Goal: Task Accomplishment & Management: Use online tool/utility

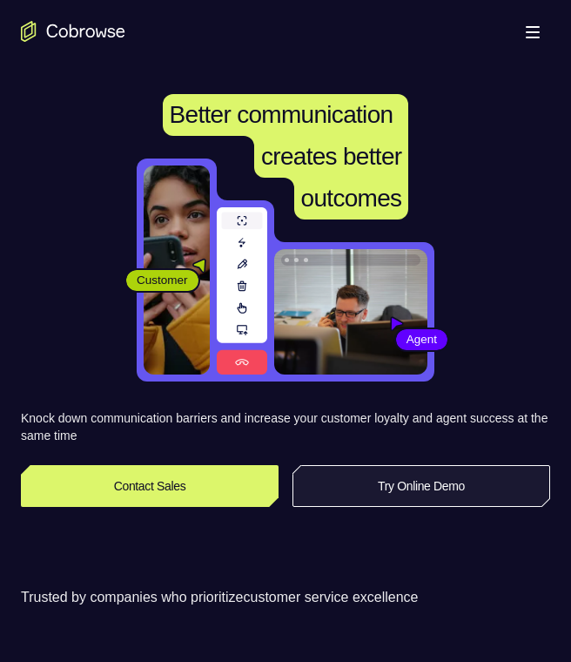
click at [434, 478] on link "Try Online Demo" at bounding box center [422, 486] width 258 height 42
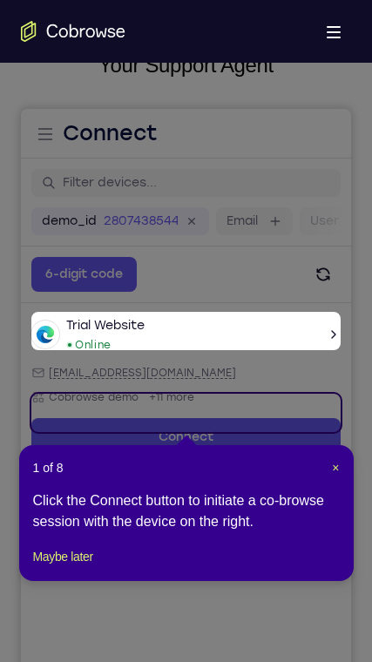
scroll to position [178, 0]
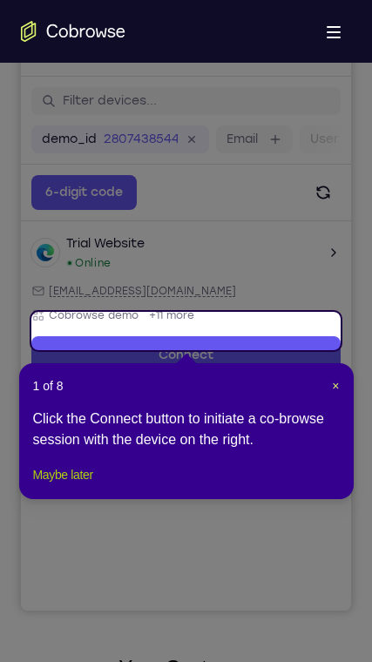
click at [60, 485] on button "Maybe later" at bounding box center [63, 474] width 60 height 21
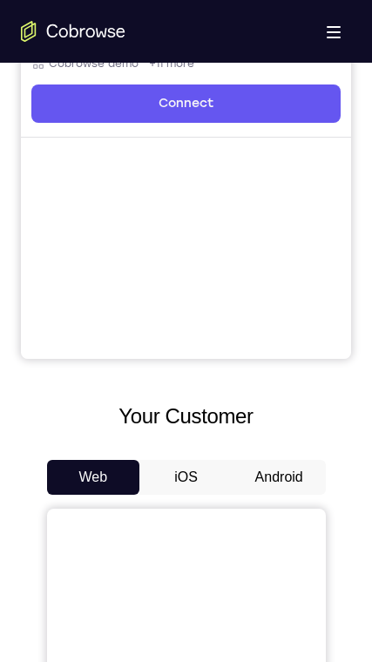
scroll to position [440, 0]
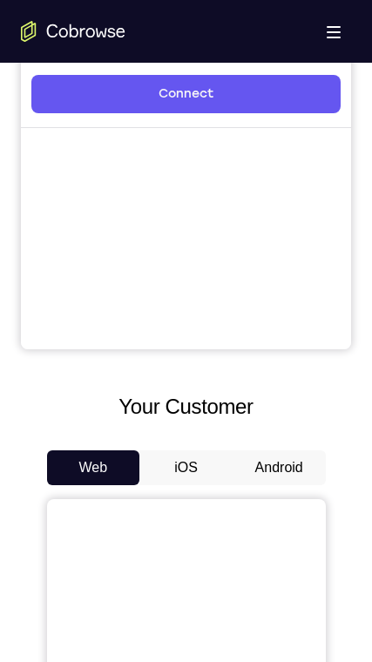
click at [258, 457] on button "Android" at bounding box center [278, 467] width 93 height 35
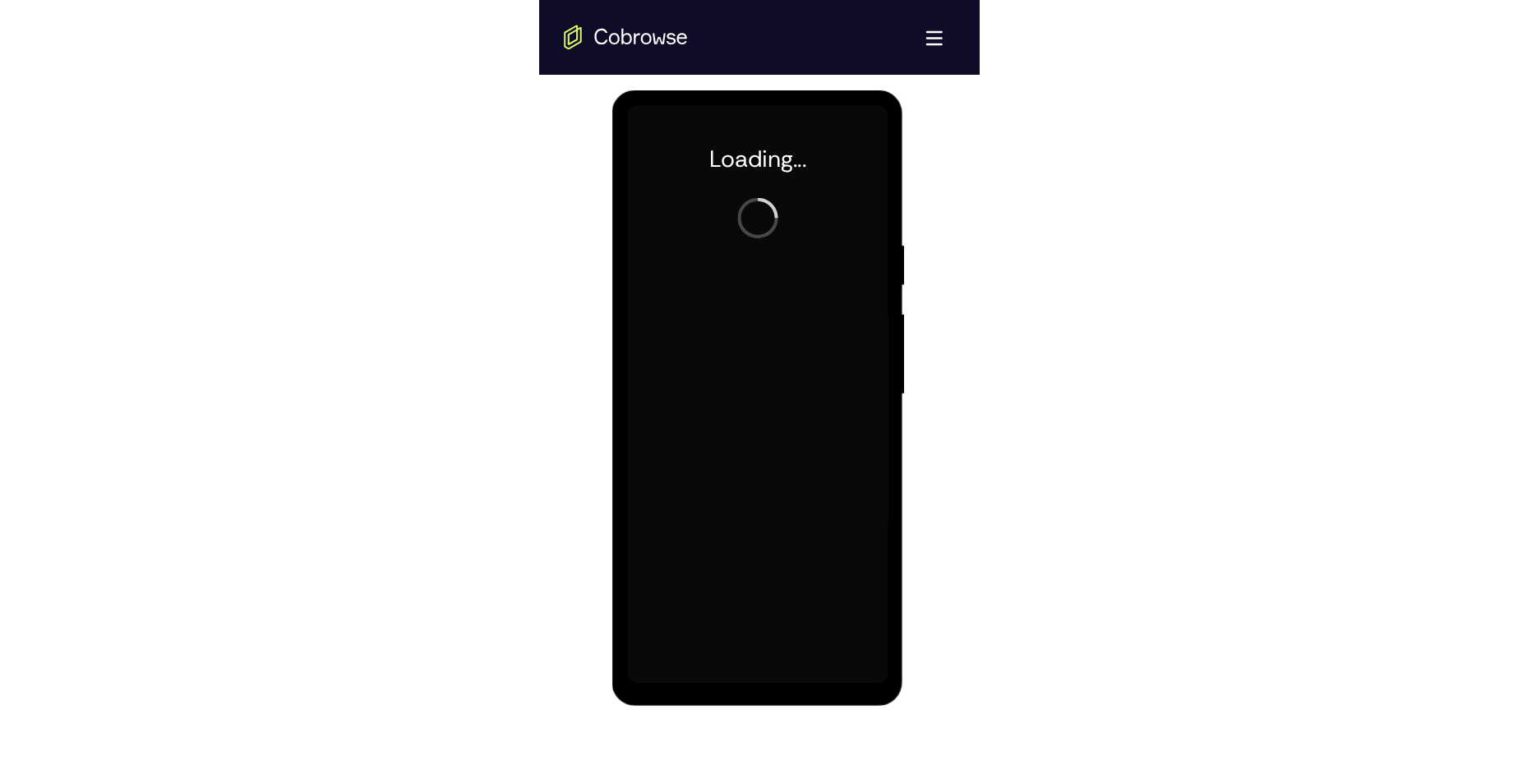
scroll to position [0, 0]
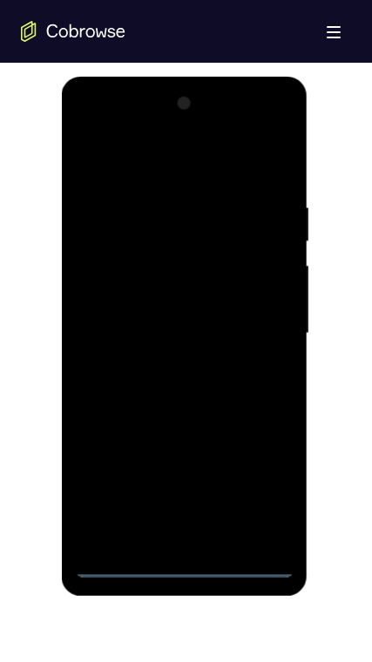
click at [176, 562] on div at bounding box center [184, 334] width 219 height 488
click at [264, 502] on div at bounding box center [184, 334] width 219 height 488
click at [166, 171] on div at bounding box center [184, 334] width 219 height 488
click at [264, 326] on div at bounding box center [184, 334] width 219 height 488
click at [201, 539] on div at bounding box center [184, 334] width 219 height 488
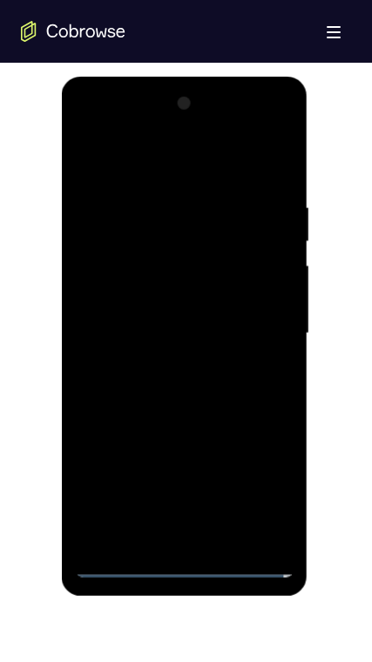
click at [177, 320] on div at bounding box center [184, 334] width 219 height 488
click at [190, 360] on div at bounding box center [184, 334] width 219 height 488
click at [154, 252] on div at bounding box center [184, 334] width 219 height 488
click at [144, 291] on div at bounding box center [184, 334] width 219 height 488
click at [208, 428] on div at bounding box center [184, 334] width 219 height 488
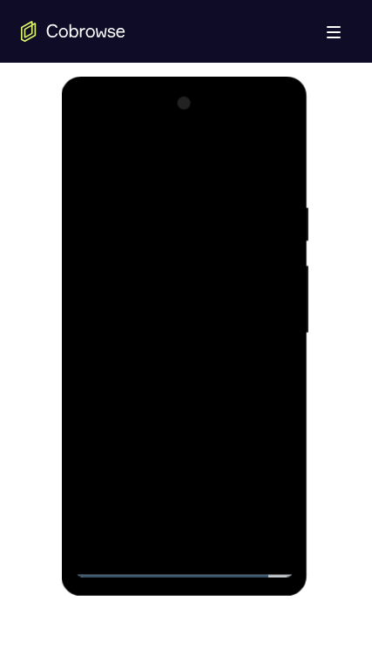
click at [197, 536] on div at bounding box center [184, 334] width 219 height 488
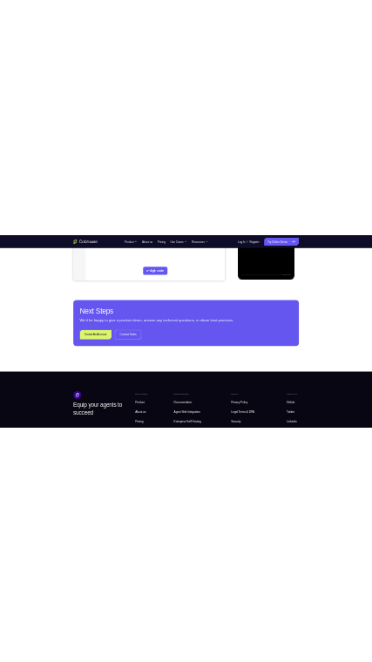
scroll to position [178, 0]
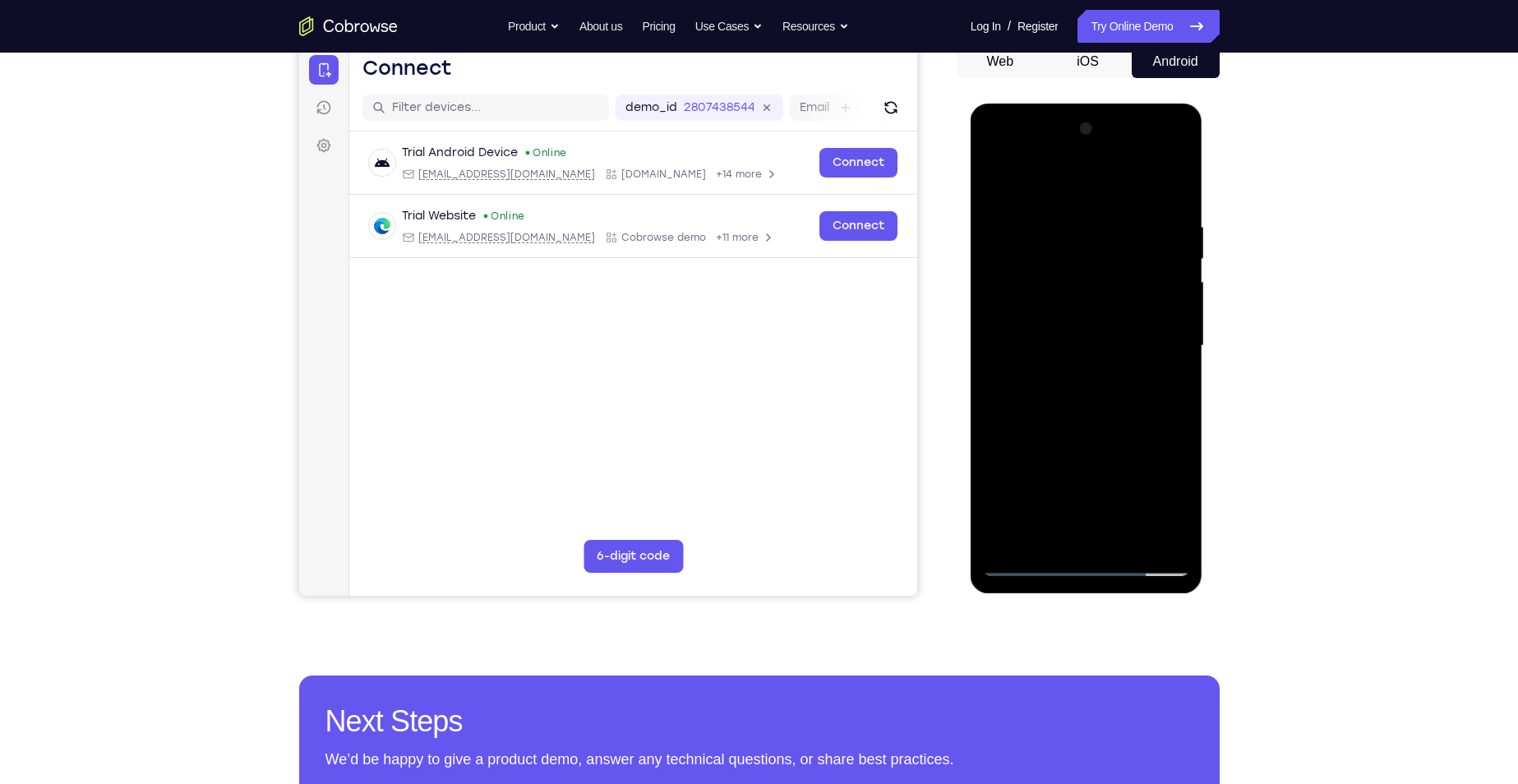
drag, startPoint x: 1006, startPoint y: 320, endPoint x: 1028, endPoint y: 302, distance: 28.4
click at [538, 320] on div at bounding box center [1086, 346] width 207 height 460
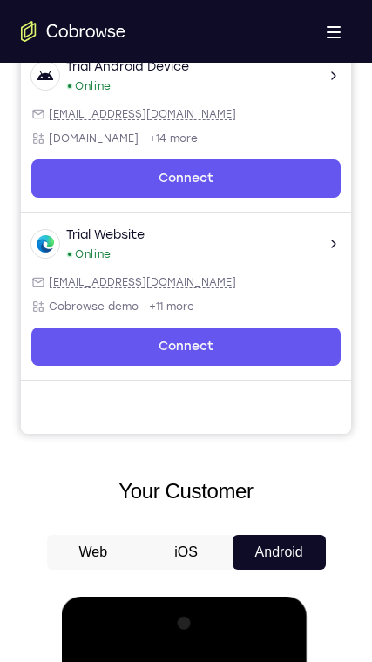
scroll to position [871, 0]
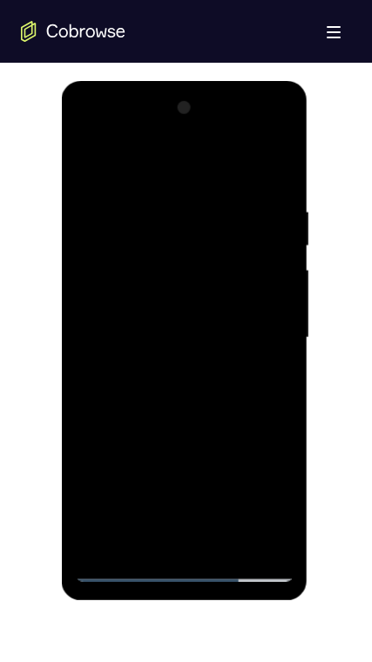
click at [196, 413] on div at bounding box center [184, 338] width 219 height 488
click at [230, 540] on div at bounding box center [184, 338] width 219 height 488
click at [197, 425] on div at bounding box center [184, 338] width 219 height 488
click at [202, 313] on div at bounding box center [184, 338] width 219 height 488
drag, startPoint x: 256, startPoint y: 446, endPoint x: 246, endPoint y: 337, distance: 109.3
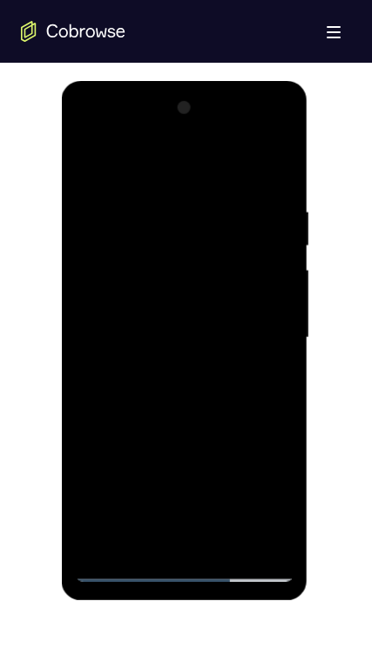
click at [246, 340] on div at bounding box center [184, 338] width 219 height 488
click at [167, 429] on div at bounding box center [184, 338] width 219 height 488
click at [103, 547] on div at bounding box center [184, 338] width 219 height 488
click at [286, 523] on div at bounding box center [184, 338] width 219 height 488
click at [155, 205] on div at bounding box center [184, 338] width 219 height 488
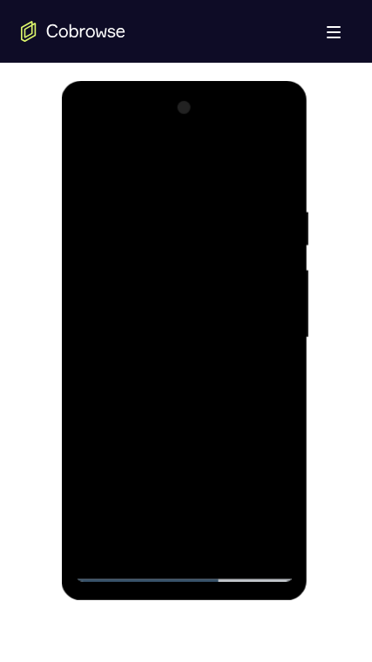
click at [265, 332] on div at bounding box center [184, 338] width 219 height 488
click at [276, 229] on div at bounding box center [184, 338] width 219 height 488
click at [271, 254] on div at bounding box center [184, 338] width 219 height 488
click at [84, 414] on div at bounding box center [184, 338] width 219 height 488
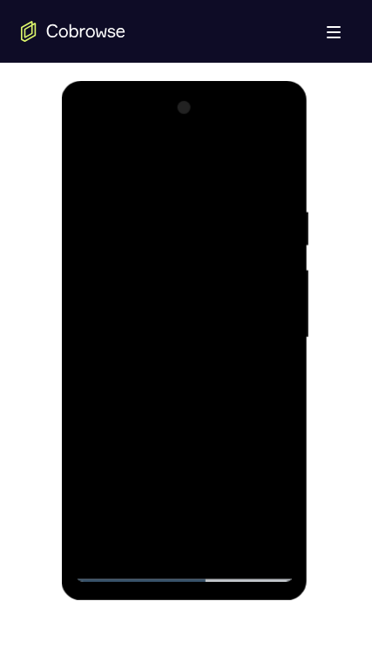
click at [279, 167] on div at bounding box center [184, 338] width 219 height 488
click at [270, 192] on div at bounding box center [184, 338] width 219 height 488
click at [269, 535] on div at bounding box center [184, 338] width 219 height 488
click at [279, 175] on div at bounding box center [184, 338] width 219 height 488
click at [280, 167] on div at bounding box center [184, 338] width 219 height 488
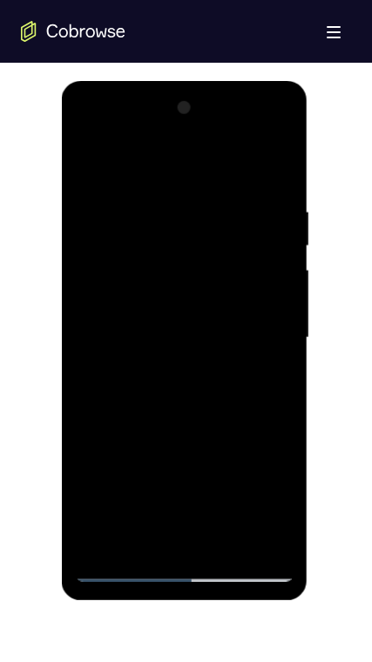
click at [230, 194] on div at bounding box center [184, 338] width 219 height 488
click at [141, 188] on div at bounding box center [184, 338] width 219 height 488
drag, startPoint x: 243, startPoint y: 280, endPoint x: 242, endPoint y: 164, distance: 116.7
click at [242, 165] on div at bounding box center [184, 338] width 219 height 488
click at [195, 390] on div at bounding box center [184, 338] width 219 height 488
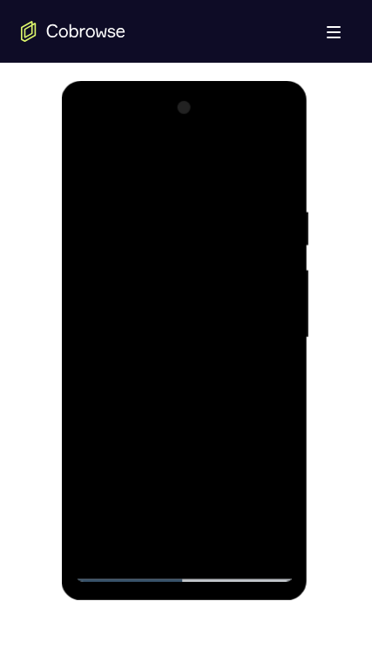
drag, startPoint x: 205, startPoint y: 332, endPoint x: 208, endPoint y: 388, distance: 56.7
click at [208, 388] on div at bounding box center [184, 338] width 219 height 488
click at [283, 320] on div at bounding box center [184, 338] width 219 height 488
click at [91, 158] on div at bounding box center [184, 338] width 219 height 488
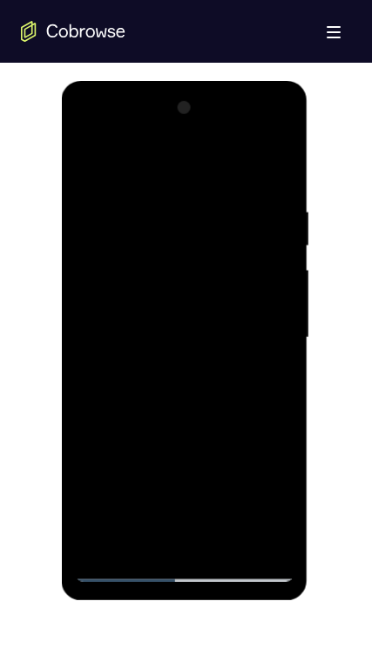
drag, startPoint x: 219, startPoint y: 355, endPoint x: 221, endPoint y: 470, distance: 114.9
click at [221, 470] on div at bounding box center [184, 338] width 219 height 488
click at [90, 155] on div at bounding box center [184, 338] width 219 height 488
click at [89, 158] on div at bounding box center [184, 338] width 219 height 488
click at [90, 158] on div at bounding box center [184, 338] width 219 height 488
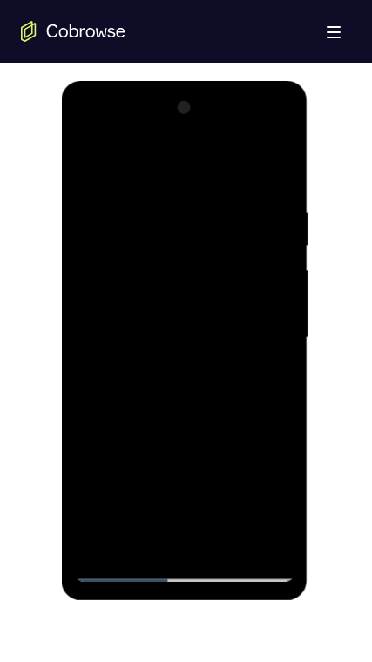
drag, startPoint x: 237, startPoint y: 219, endPoint x: 148, endPoint y: 228, distance: 89.2
click at [148, 228] on div at bounding box center [184, 338] width 219 height 488
drag, startPoint x: 201, startPoint y: 214, endPoint x: 119, endPoint y: 237, distance: 84.9
click at [119, 237] on div at bounding box center [184, 338] width 219 height 488
drag, startPoint x: 218, startPoint y: 222, endPoint x: 118, endPoint y: 231, distance: 99.6
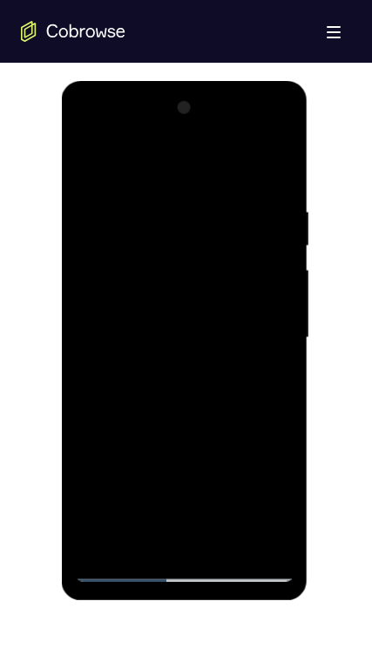
click at [118, 231] on div at bounding box center [184, 338] width 219 height 488
click at [174, 194] on div at bounding box center [184, 338] width 219 height 488
click at [276, 169] on div at bounding box center [184, 338] width 219 height 488
click at [225, 547] on div at bounding box center [184, 338] width 219 height 488
click at [124, 574] on div at bounding box center [184, 338] width 219 height 488
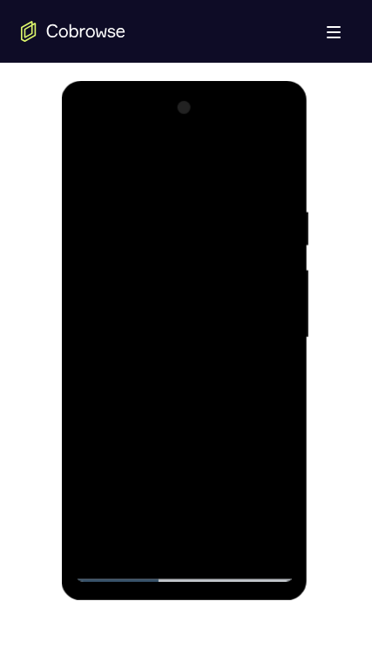
click at [138, 540] on div at bounding box center [184, 338] width 219 height 488
click at [158, 159] on div at bounding box center [184, 338] width 219 height 488
drag, startPoint x: 146, startPoint y: 223, endPoint x: 154, endPoint y: 311, distance: 88.3
click at [154, 311] on div at bounding box center [184, 338] width 219 height 488
click at [125, 211] on div at bounding box center [184, 338] width 219 height 488
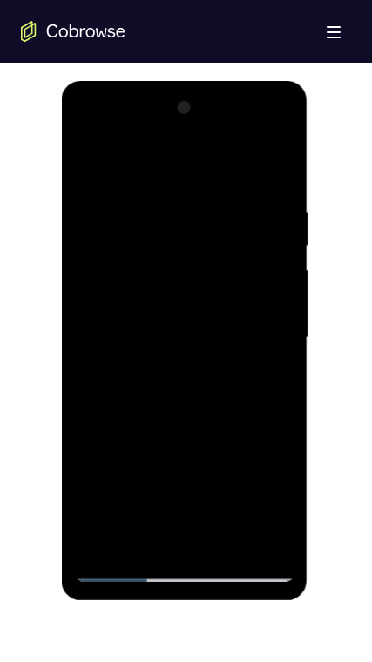
click at [105, 196] on div at bounding box center [184, 338] width 219 height 488
click at [131, 460] on div at bounding box center [184, 338] width 219 height 488
click at [90, 159] on div at bounding box center [184, 338] width 219 height 488
click at [91, 158] on div at bounding box center [184, 338] width 219 height 488
click at [151, 247] on div at bounding box center [184, 338] width 219 height 488
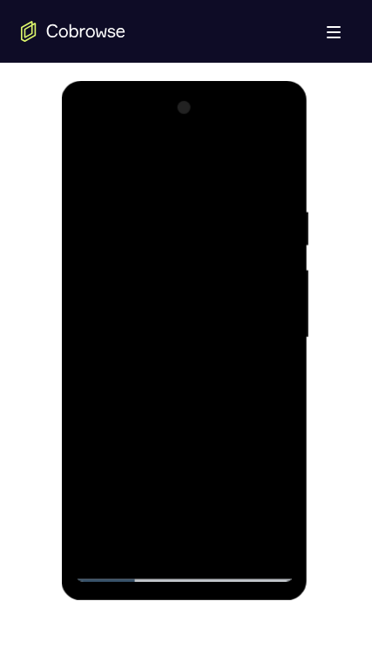
click at [85, 157] on div at bounding box center [184, 338] width 219 height 488
click at [246, 504] on div at bounding box center [184, 338] width 219 height 488
click at [98, 474] on div at bounding box center [184, 338] width 219 height 488
click at [222, 508] on div at bounding box center [184, 338] width 219 height 488
click at [102, 477] on div at bounding box center [184, 338] width 219 height 488
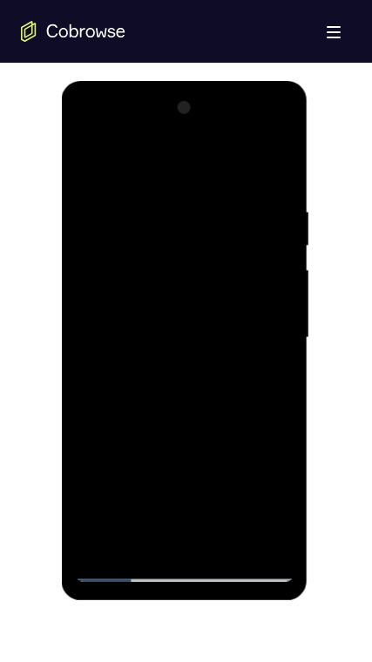
click at [271, 474] on div at bounding box center [184, 338] width 219 height 488
click at [272, 162] on div at bounding box center [184, 338] width 219 height 488
click at [199, 216] on div at bounding box center [184, 338] width 219 height 488
click at [83, 161] on div at bounding box center [184, 338] width 219 height 488
click at [184, 368] on div at bounding box center [184, 338] width 219 height 488
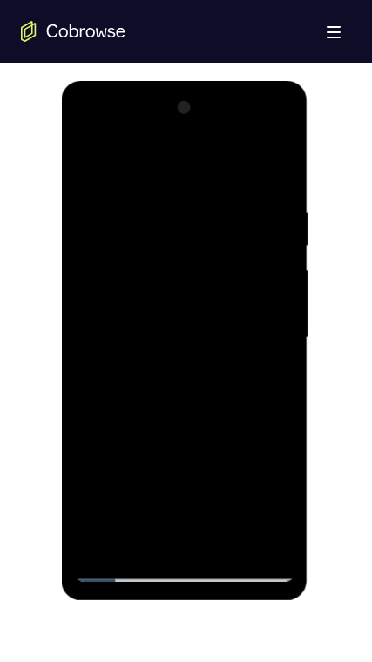
click at [90, 162] on div at bounding box center [184, 338] width 219 height 488
click at [118, 270] on div at bounding box center [184, 338] width 219 height 488
click at [85, 158] on div at bounding box center [184, 338] width 219 height 488
click at [189, 289] on div at bounding box center [184, 338] width 219 height 488
drag, startPoint x: 190, startPoint y: 361, endPoint x: 189, endPoint y: 340, distance: 20.9
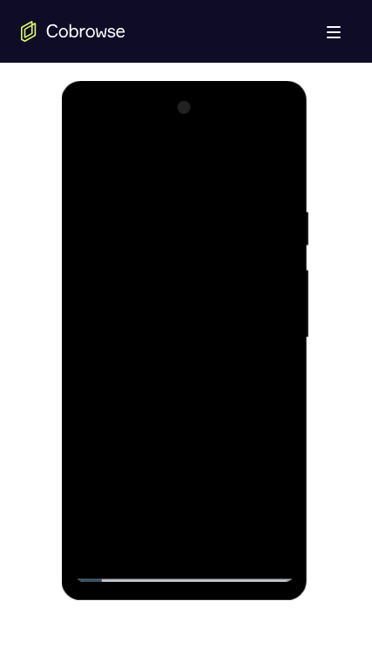
click at [189, 340] on div at bounding box center [184, 338] width 219 height 488
click at [116, 485] on div at bounding box center [184, 338] width 219 height 488
drag, startPoint x: 170, startPoint y: 474, endPoint x: 132, endPoint y: 274, distance: 203.7
click at [132, 278] on div at bounding box center [184, 338] width 219 height 488
click at [138, 545] on div at bounding box center [184, 338] width 219 height 488
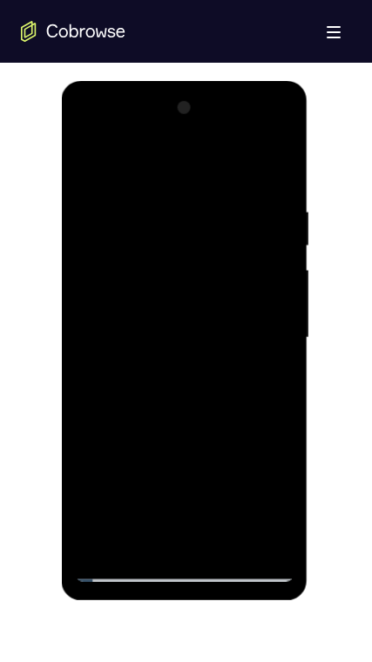
drag, startPoint x: 195, startPoint y: 357, endPoint x: 196, endPoint y: 460, distance: 102.7
click at [196, 460] on div at bounding box center [184, 338] width 219 height 488
click at [197, 460] on div at bounding box center [184, 338] width 219 height 488
click at [91, 161] on div at bounding box center [184, 338] width 219 height 488
click at [177, 305] on div at bounding box center [184, 338] width 219 height 488
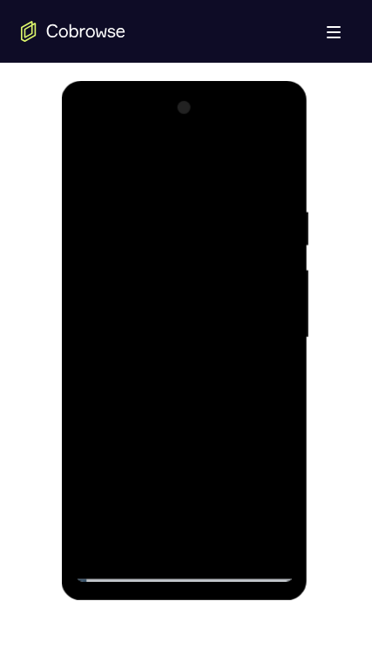
drag, startPoint x: 179, startPoint y: 356, endPoint x: 186, endPoint y: 528, distance: 171.6
click at [186, 526] on div at bounding box center [184, 338] width 219 height 488
drag, startPoint x: 164, startPoint y: 336, endPoint x: 192, endPoint y: 496, distance: 162.6
click at [192, 496] on div at bounding box center [184, 338] width 219 height 488
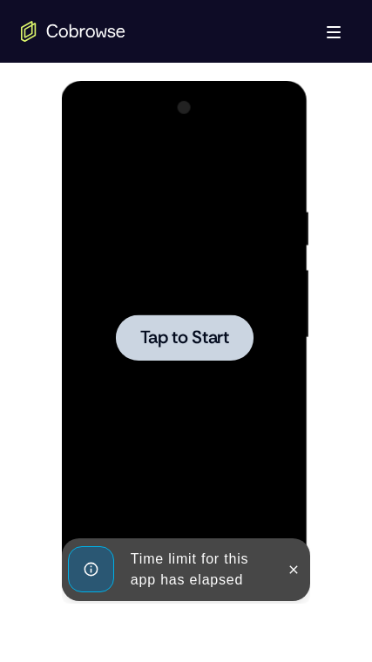
click at [90, 81] on div "Tap to Start" at bounding box center [185, 81] width 246 height 0
click at [294, 564] on icon at bounding box center [293, 569] width 14 height 14
